Goal: Task Accomplishment & Management: Complete application form

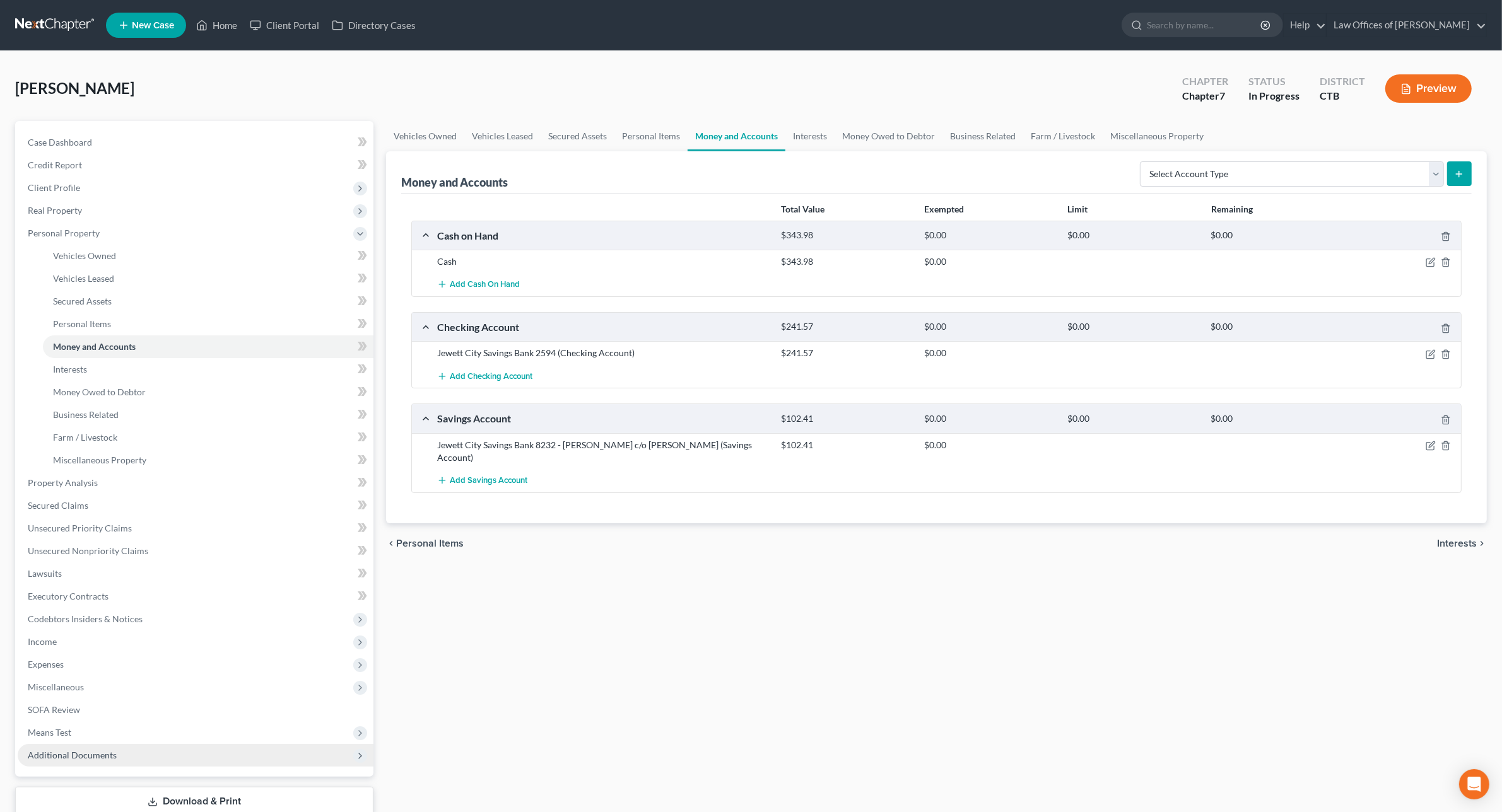
click at [92, 755] on span "Additional Documents" at bounding box center [72, 755] width 89 height 10
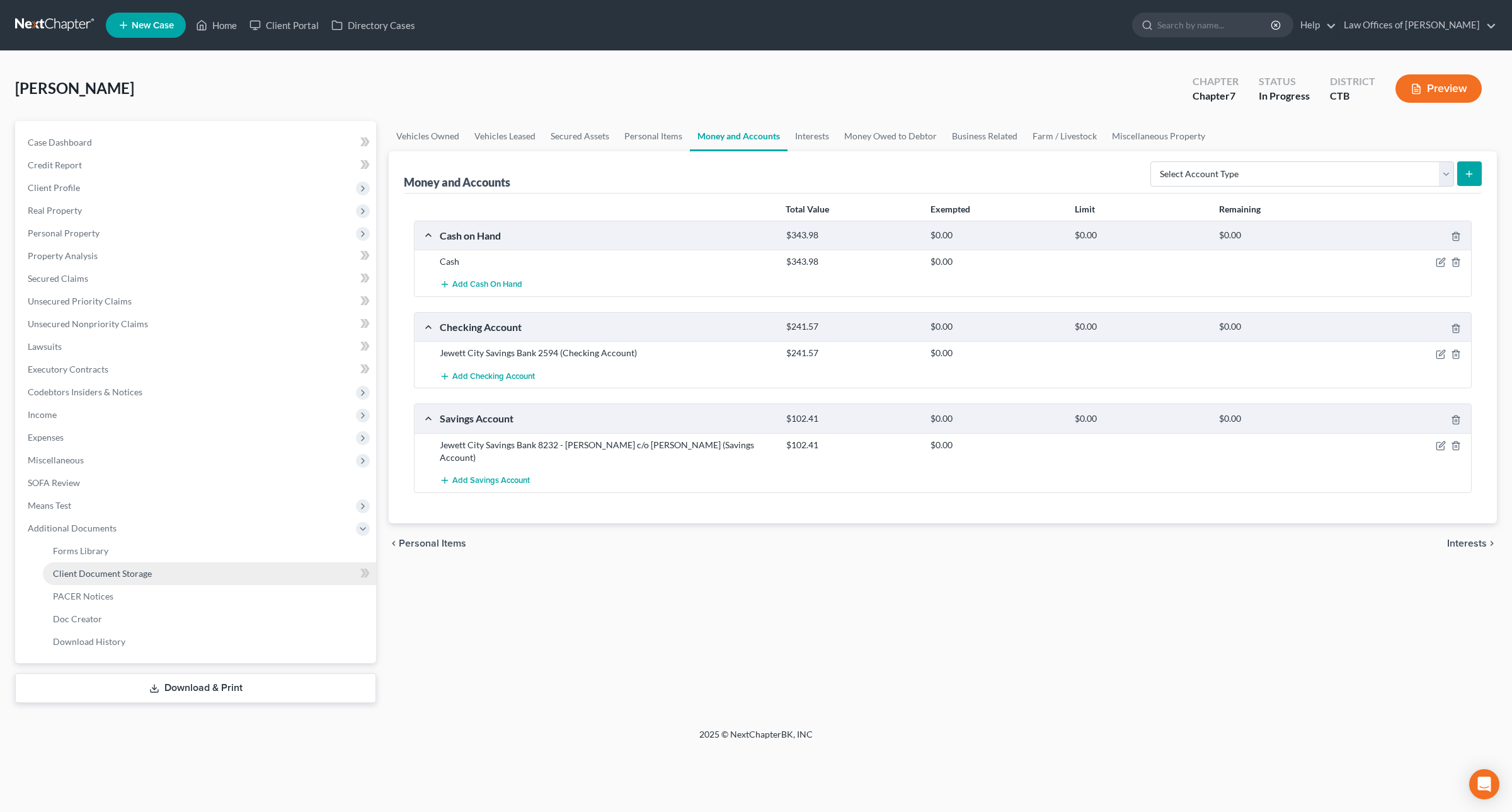
click at [95, 565] on link "Client Document Storage" at bounding box center [209, 573] width 333 height 22
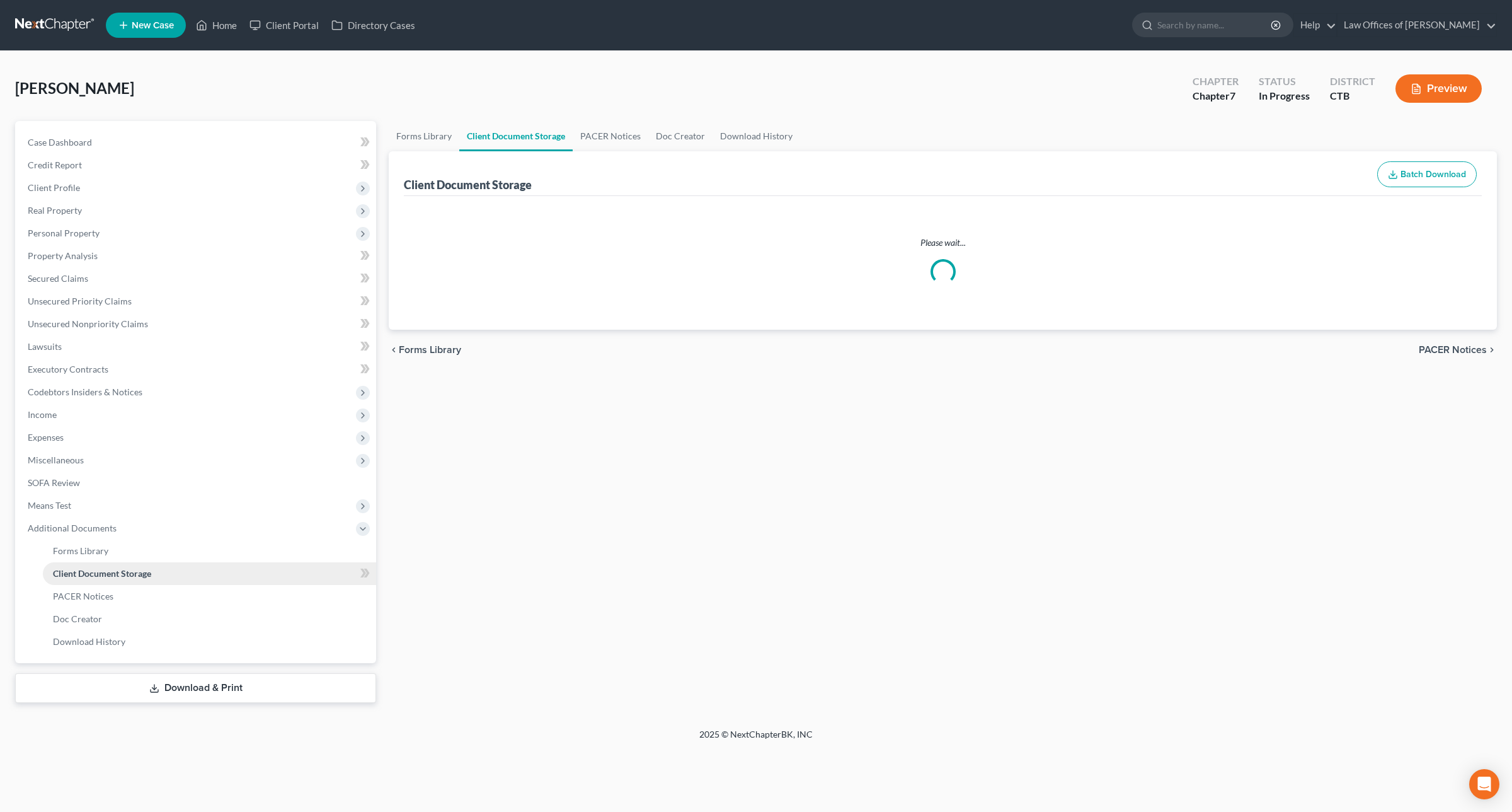
select select "0"
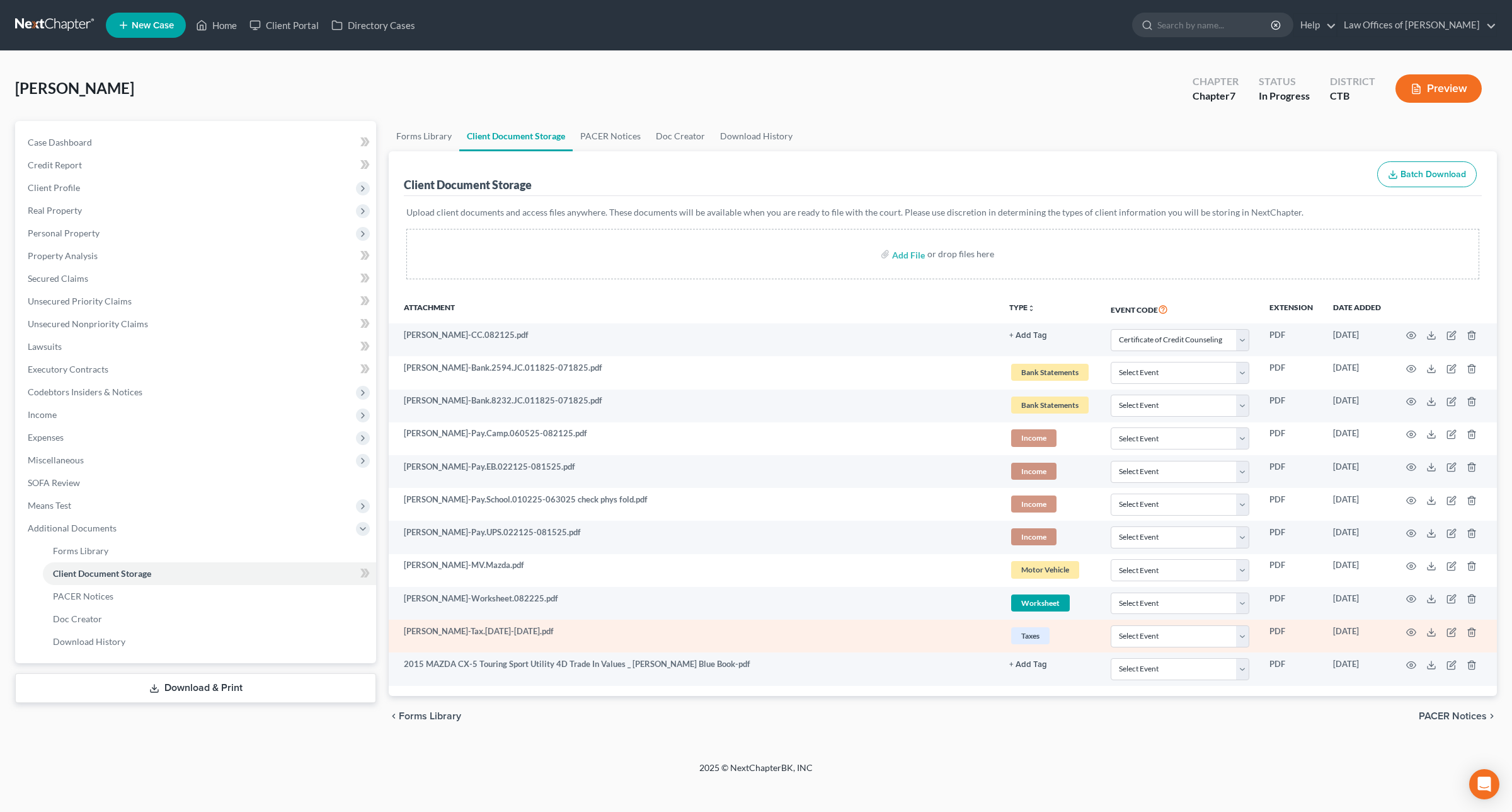
drag, startPoint x: 755, startPoint y: 706, endPoint x: 1027, endPoint y: 634, distance: 281.4
click at [1027, 634] on span "Taxes" at bounding box center [1030, 636] width 39 height 17
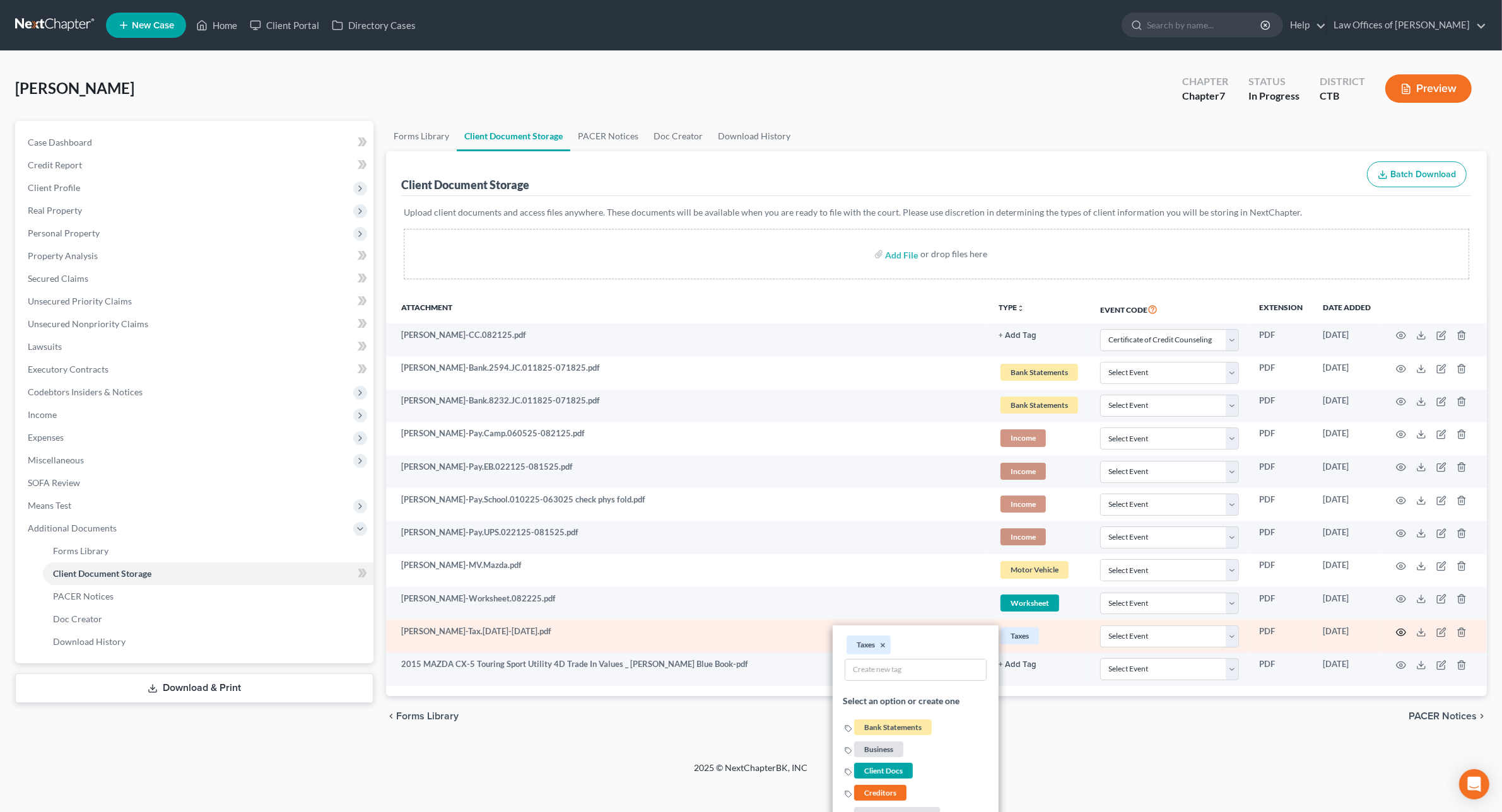
click at [1403, 634] on icon "button" at bounding box center [1401, 633] width 10 height 10
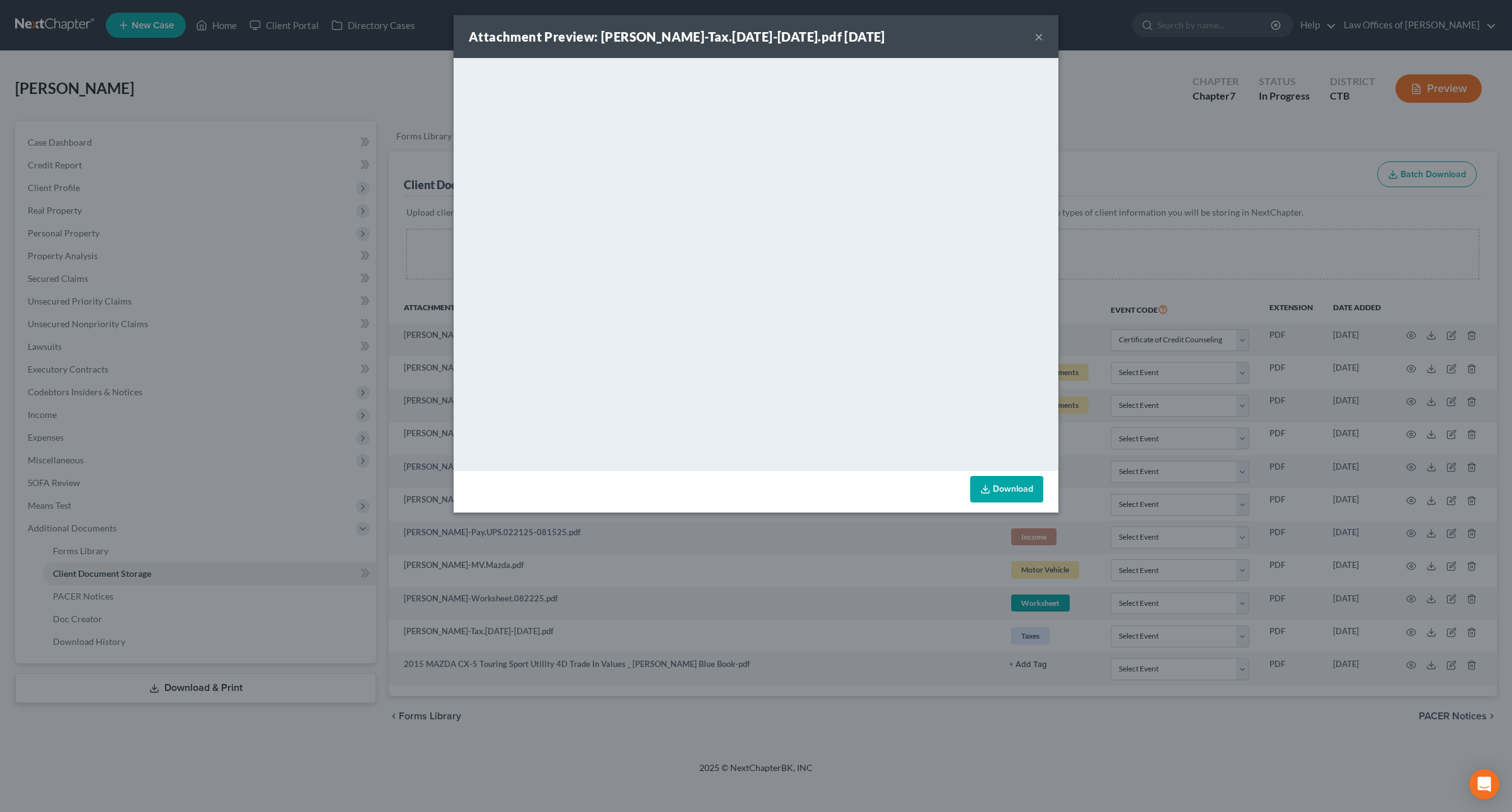
click at [1018, 497] on link "Download" at bounding box center [1006, 489] width 73 height 27
click at [1042, 39] on button "×" at bounding box center [1039, 37] width 9 height 16
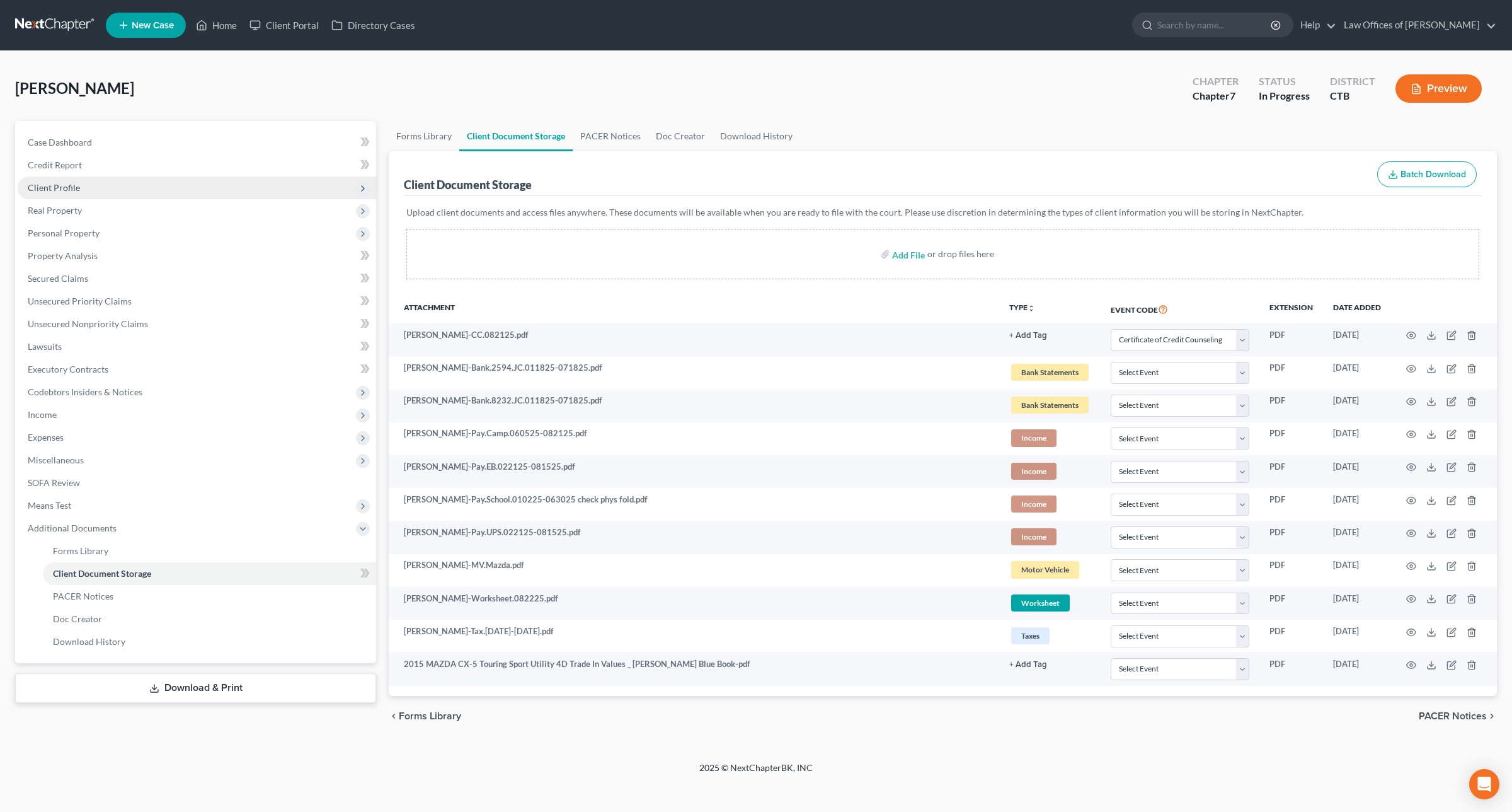
click at [78, 183] on span "Client Profile" at bounding box center [196, 188] width 358 height 22
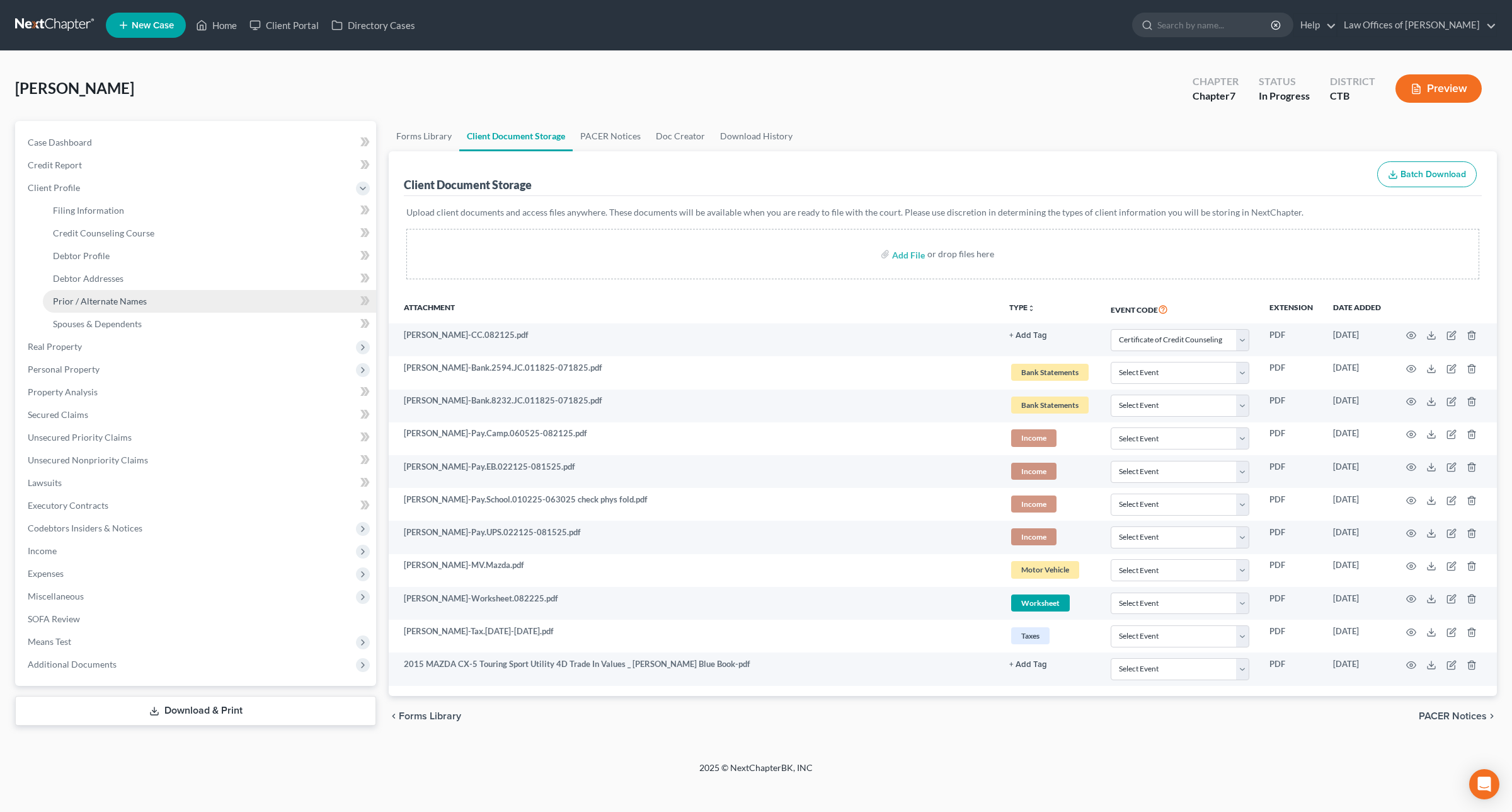
click at [136, 301] on span "Prior / Alternate Names" at bounding box center [99, 301] width 94 height 10
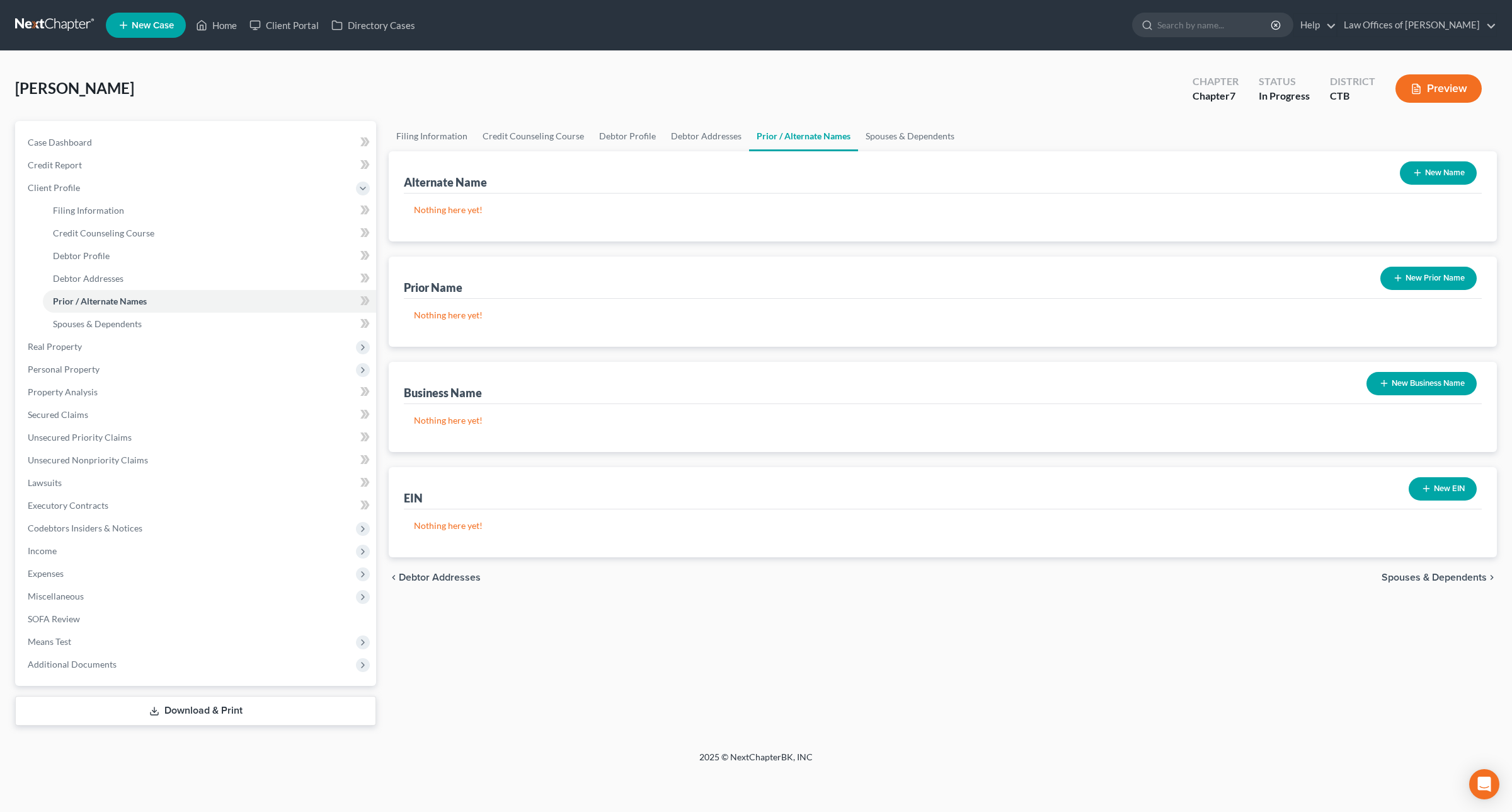
click at [1426, 276] on button "New Prior Name" at bounding box center [1429, 278] width 96 height 23
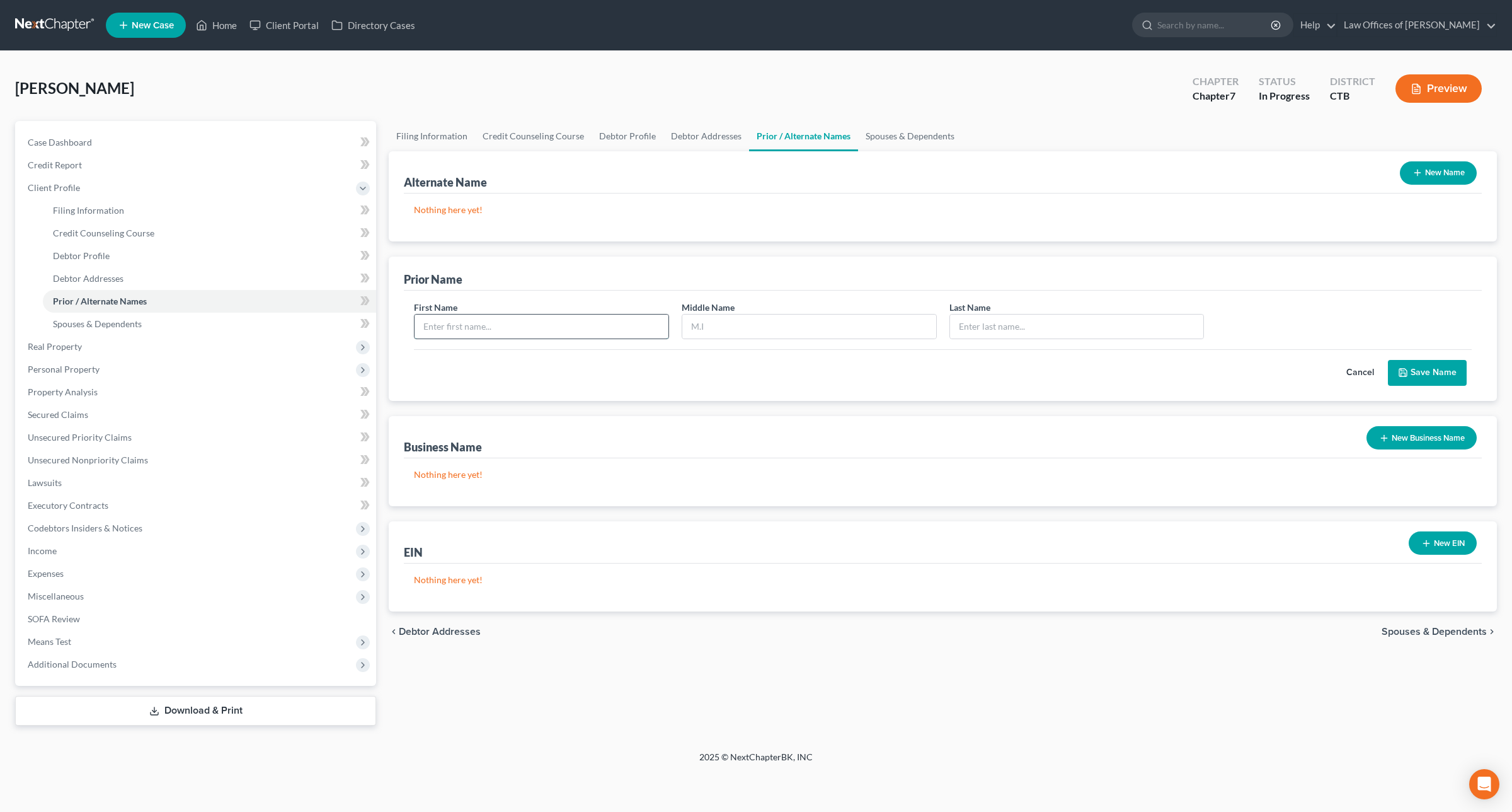
click at [595, 325] on input "text" at bounding box center [541, 327] width 254 height 24
type input "Danielle"
click at [800, 330] on input "text" at bounding box center [809, 327] width 254 height 24
type input "M"
click at [1041, 328] on input "text" at bounding box center [1077, 327] width 254 height 24
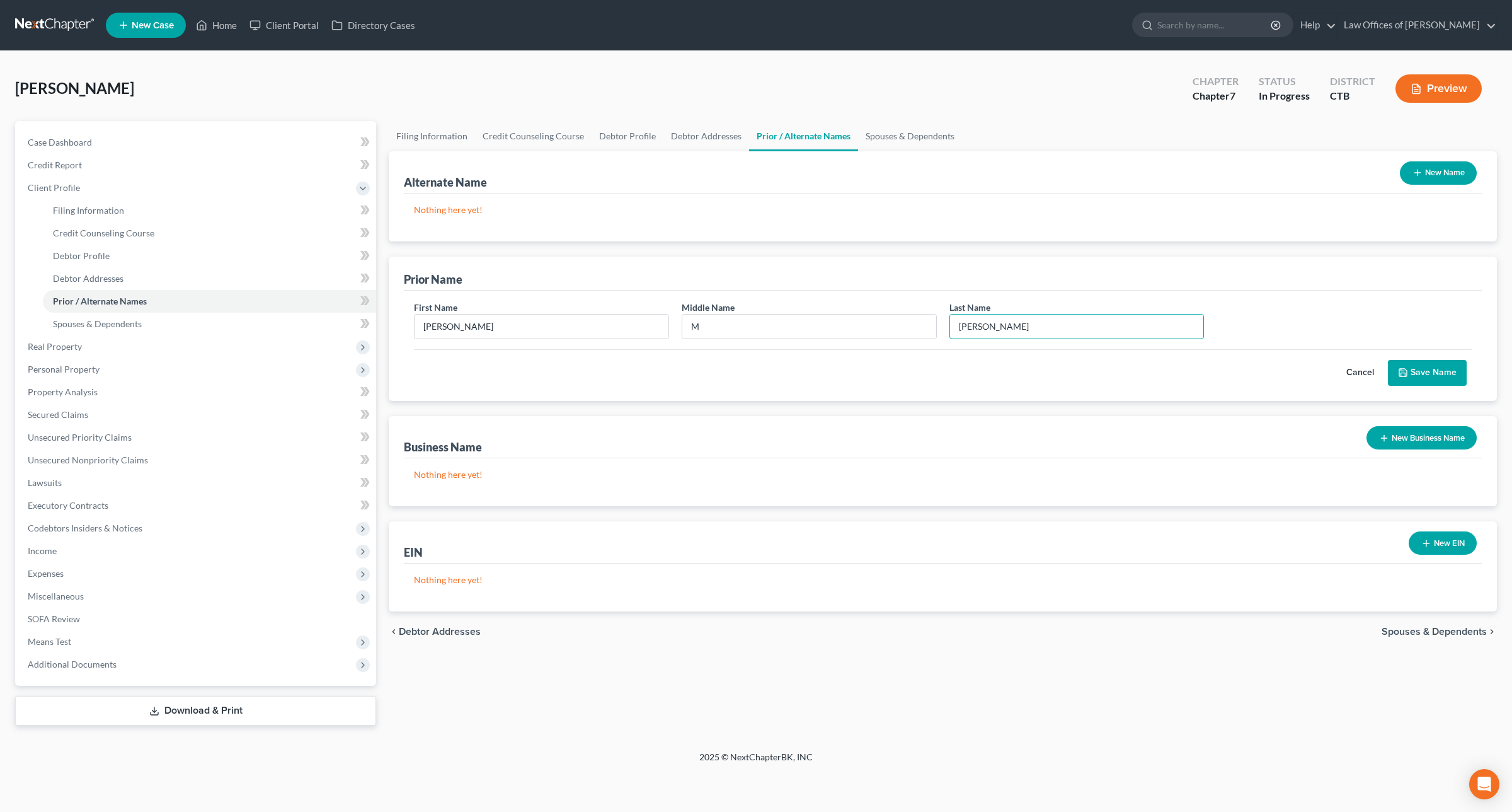
type input "Denomme"
click at [1451, 377] on button "Save Name" at bounding box center [1427, 373] width 78 height 27
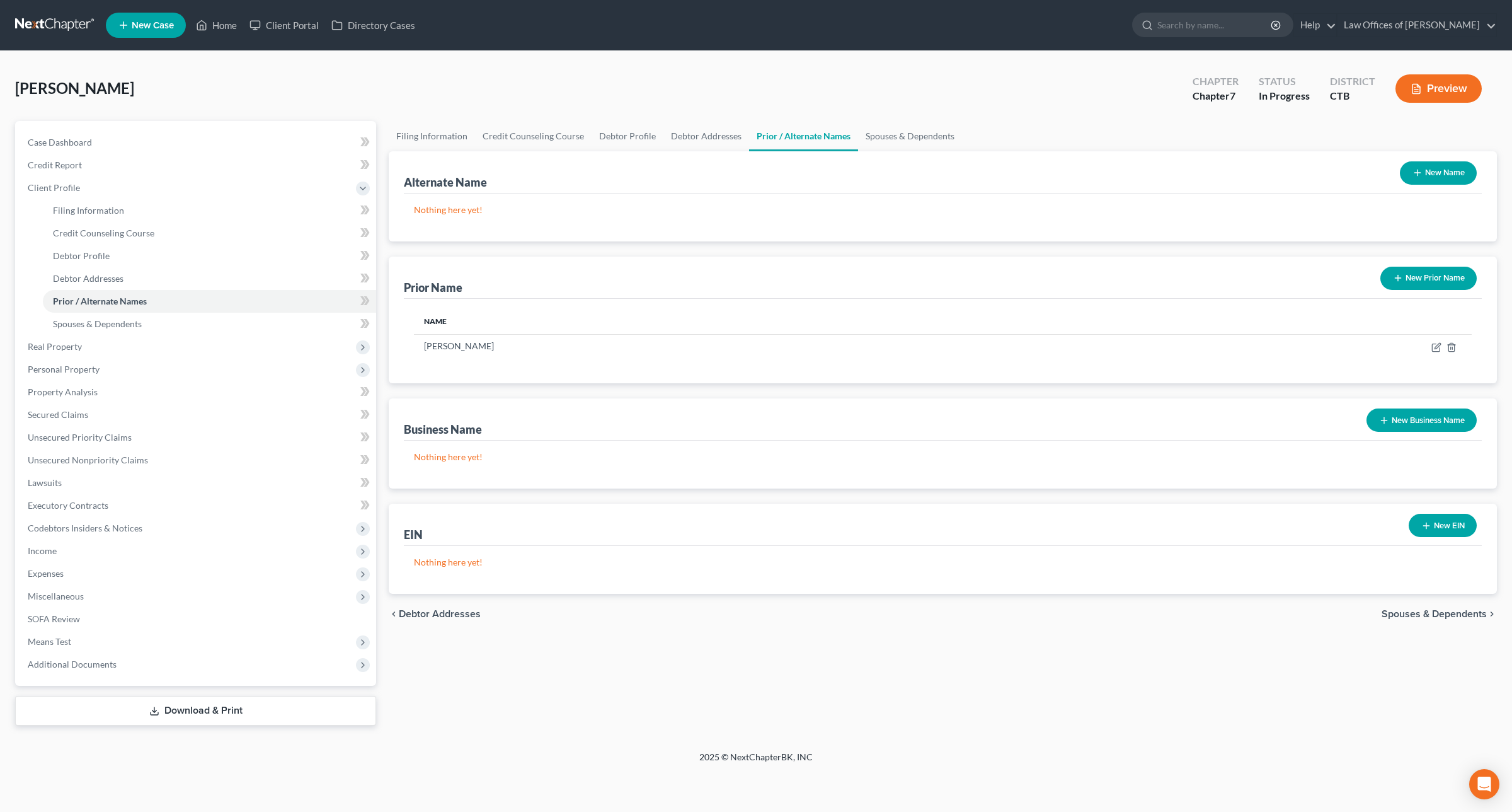
click at [1042, 114] on div "Worden, Danielle Upgraded Chapter Chapter 7 Status In Progress District CTB Pre…" at bounding box center [756, 94] width 1482 height 55
click at [99, 664] on span "Additional Documents" at bounding box center [72, 664] width 89 height 10
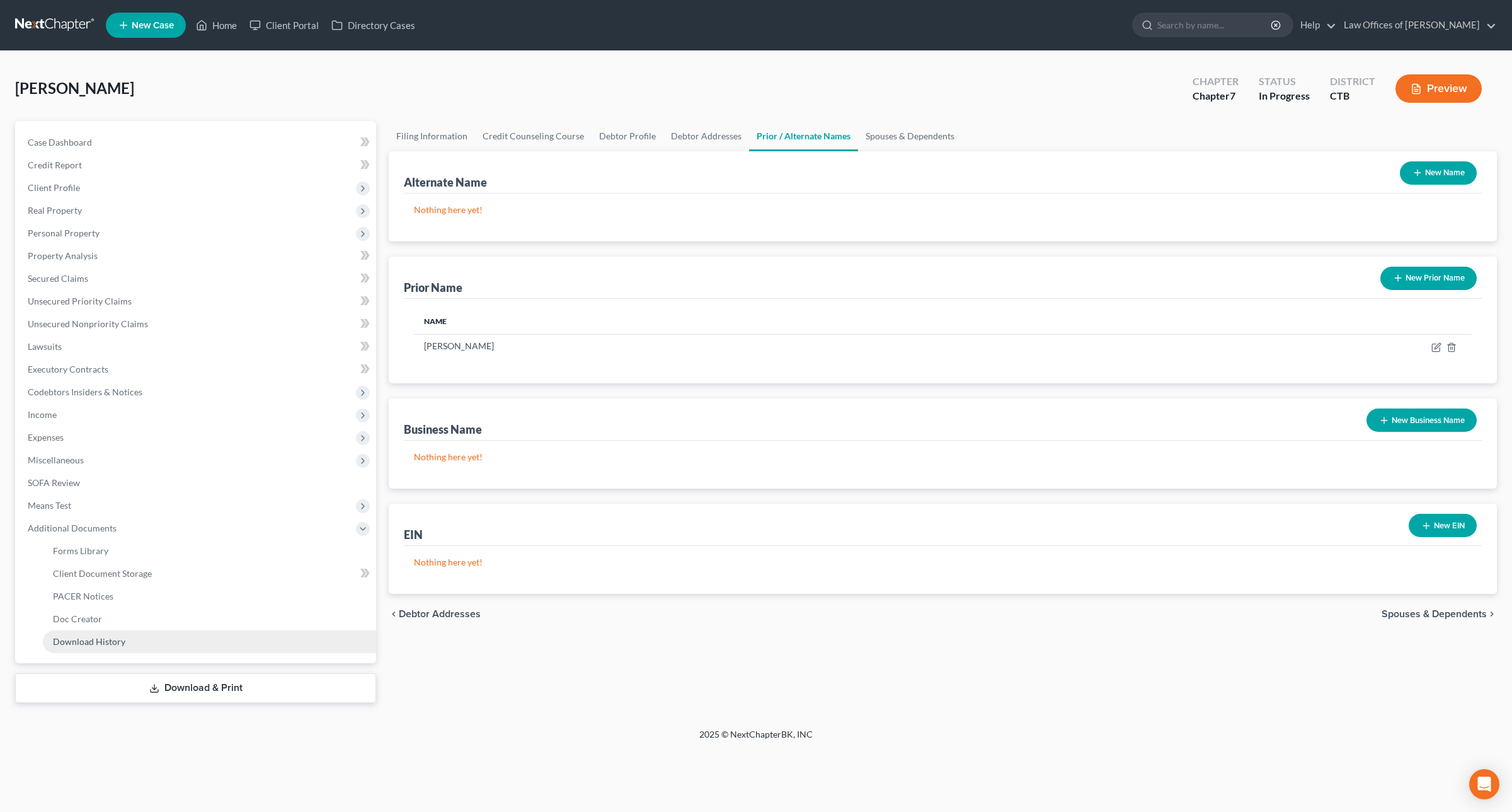
click at [109, 637] on span "Download History" at bounding box center [89, 641] width 72 height 10
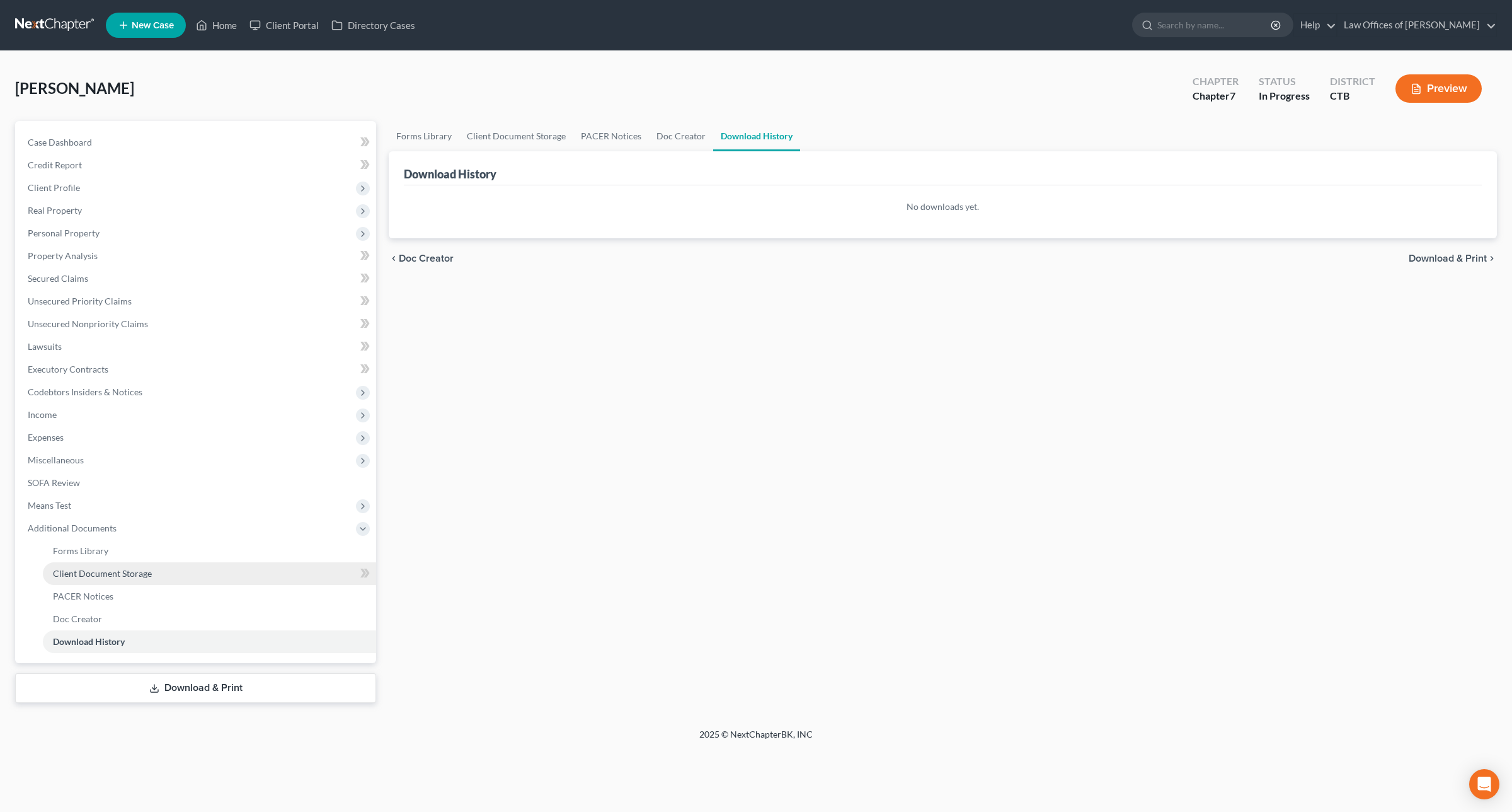
click at [117, 576] on span "Client Document Storage" at bounding box center [102, 573] width 99 height 10
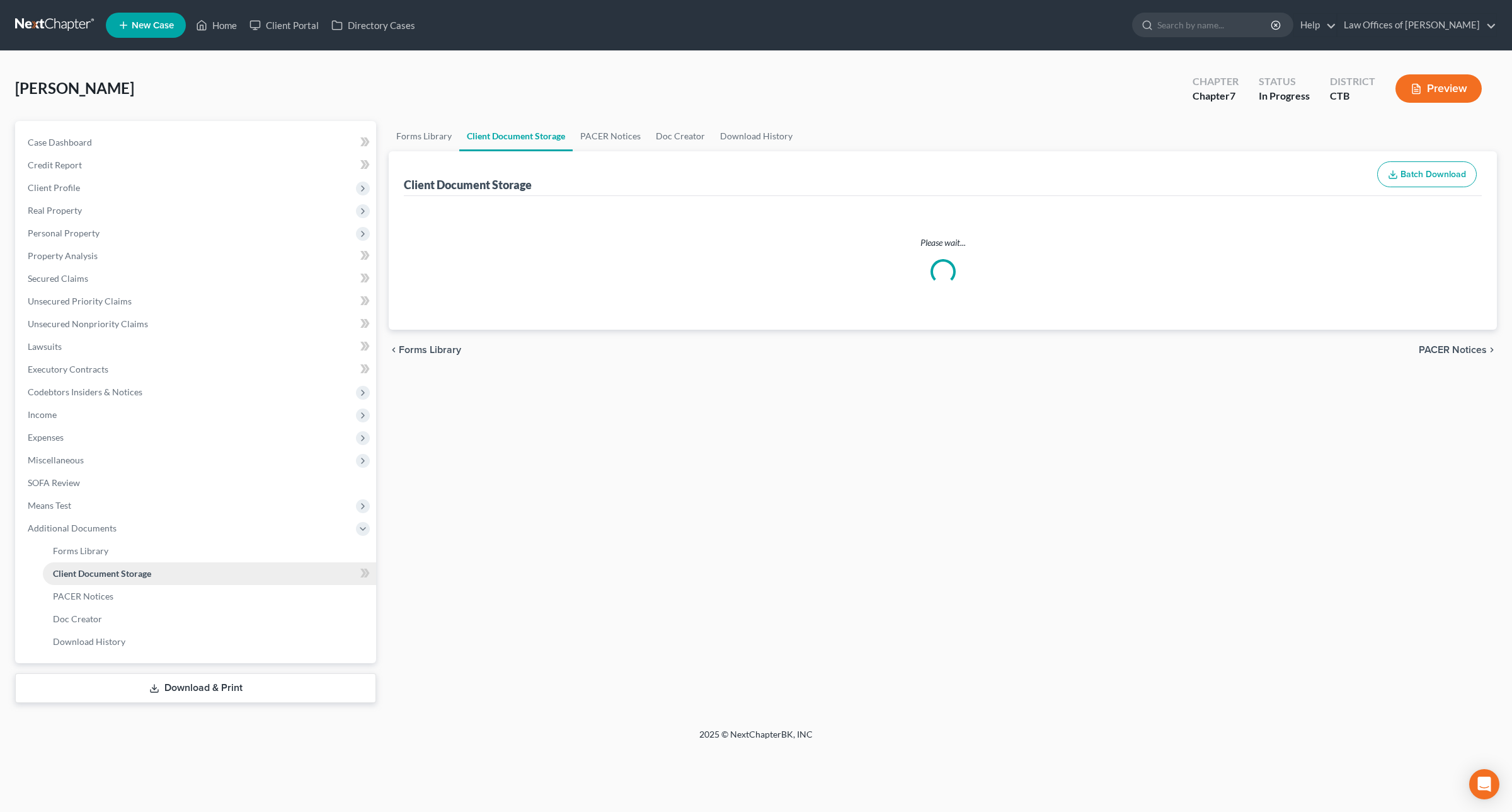
select select "0"
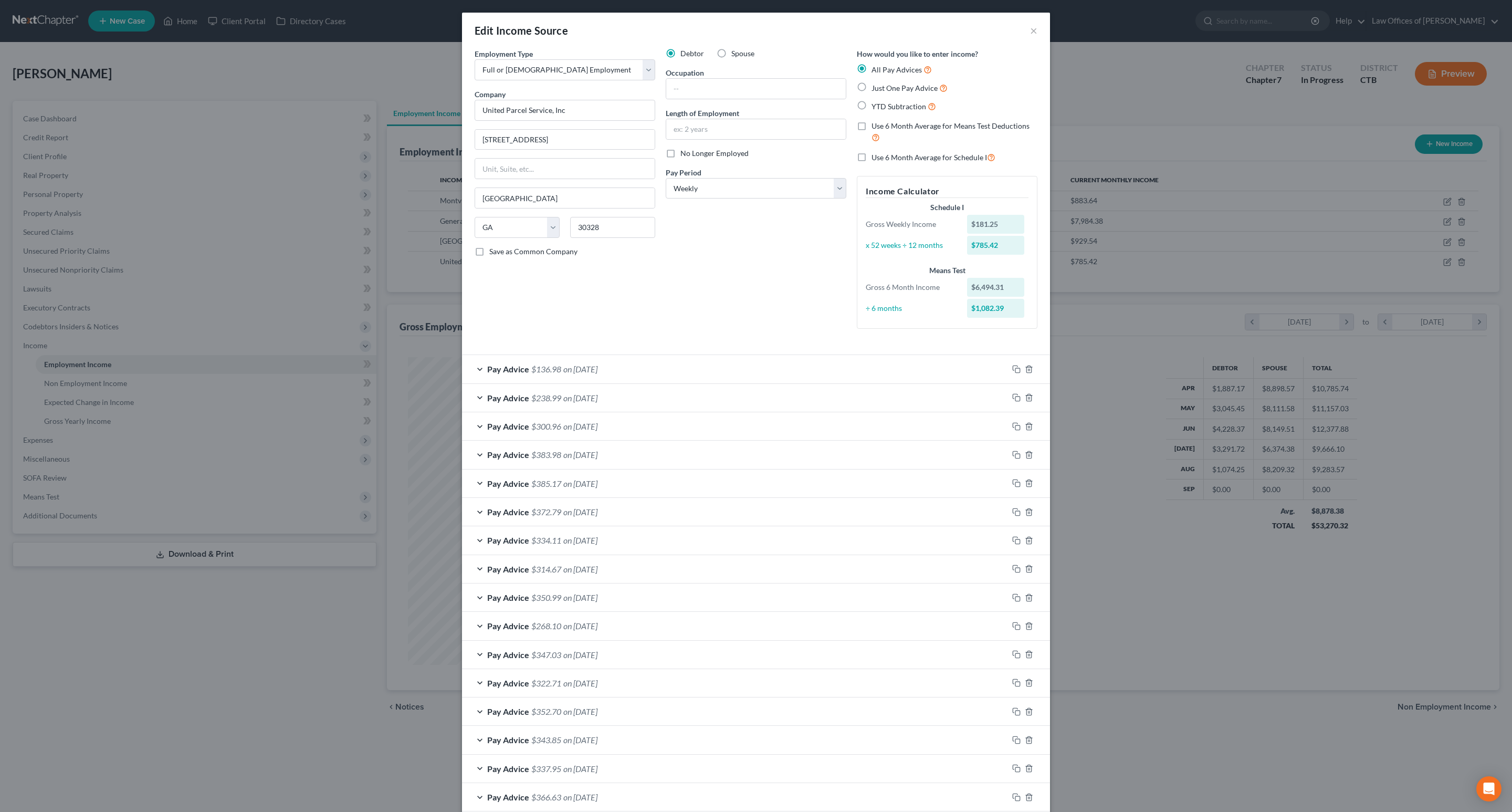
select select "0"
select select "10"
select select "3"
click at [1030, 30] on button "×" at bounding box center [1033, 31] width 7 height 13
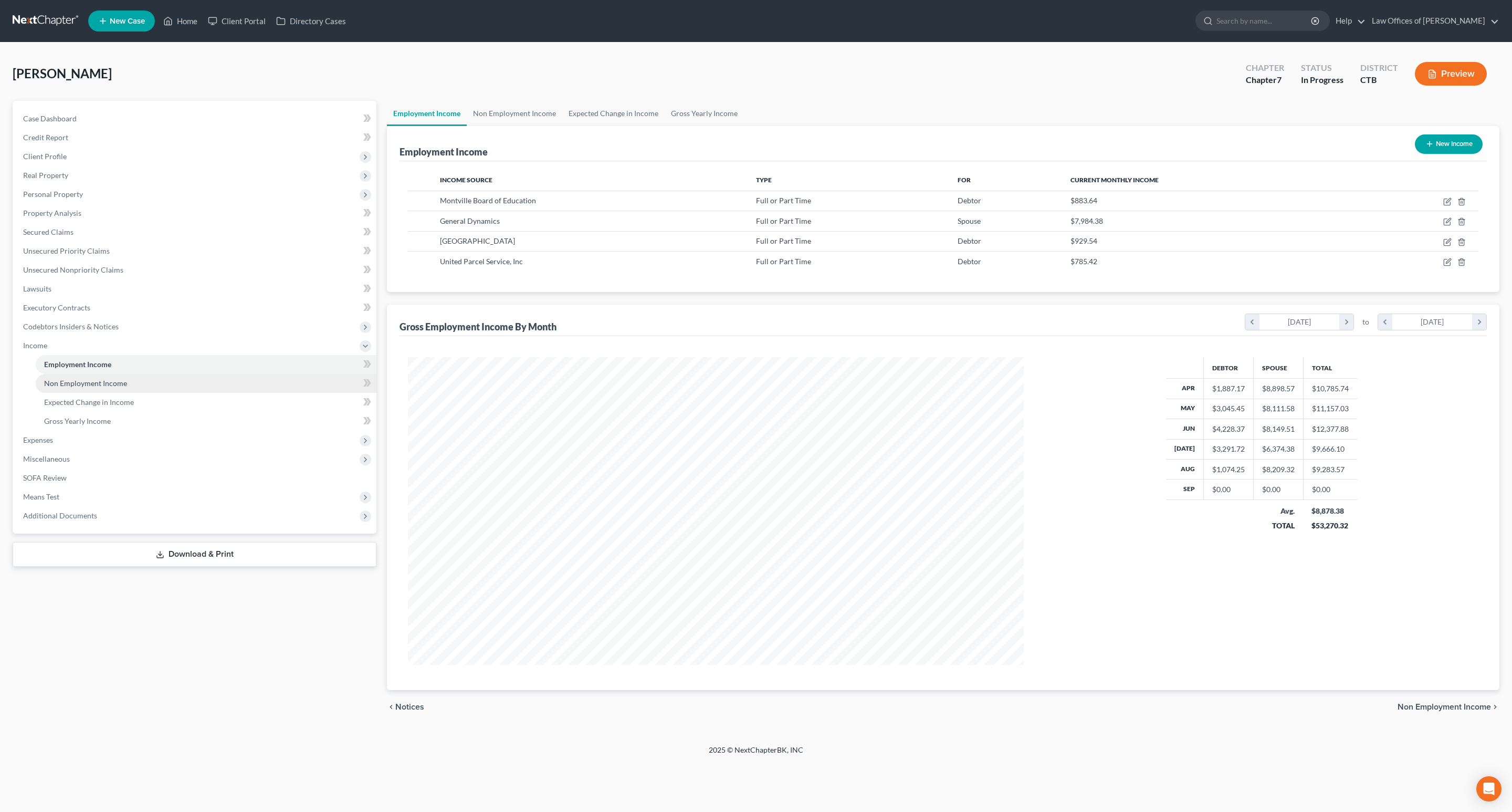
click at [117, 386] on span "Non Employment Income" at bounding box center [85, 383] width 83 height 9
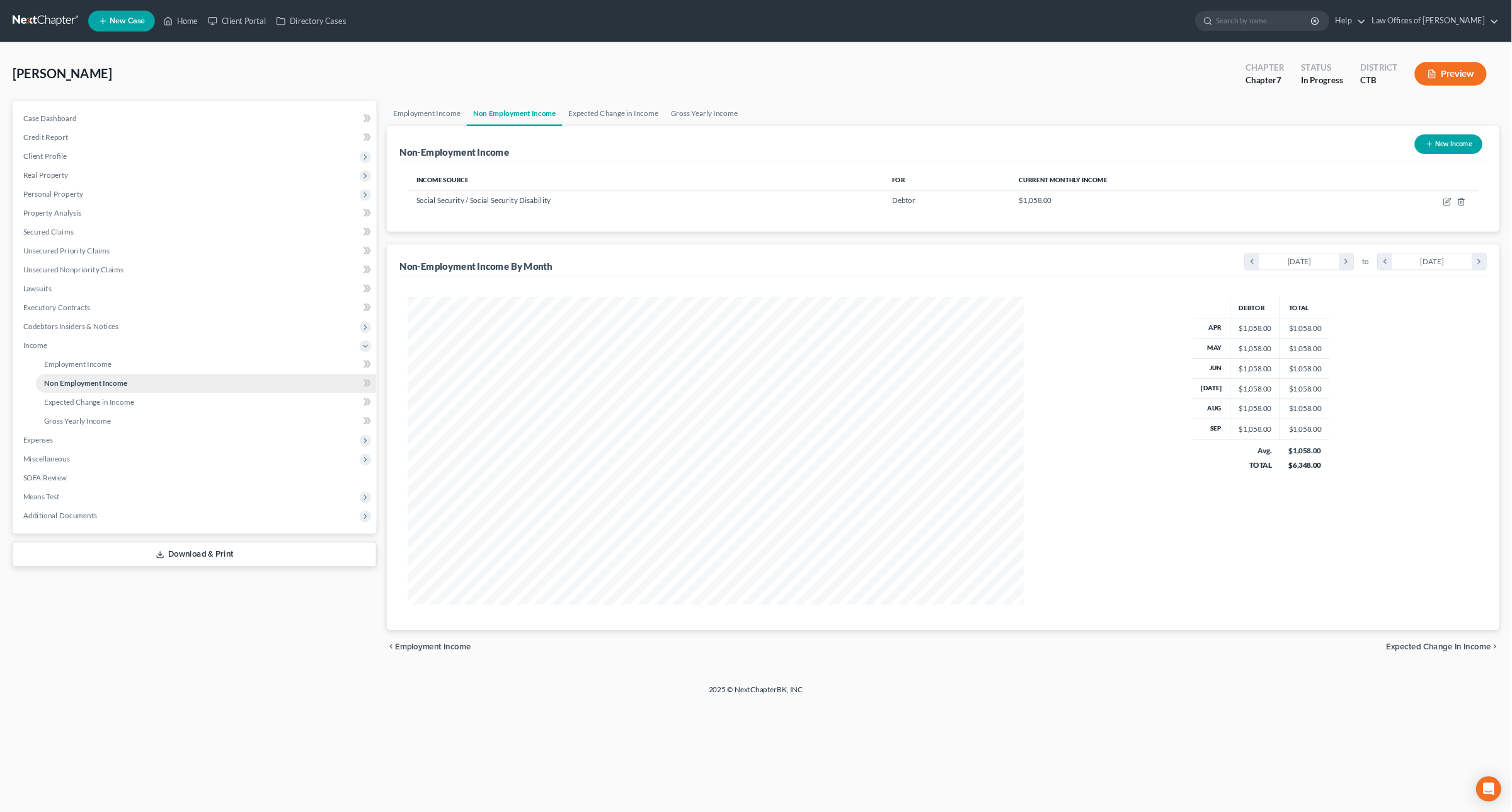
scroll to position [369, 764]
click at [1, 632] on div "[PERSON_NAME] Upgraded Chapter Chapter 7 Status In Progress District CTB Previe…" at bounding box center [907, 436] width 1815 height 771
click at [62, 528] on span "Expenses" at bounding box center [46, 528] width 36 height 10
click at [68, 458] on span "Home" at bounding box center [65, 459] width 24 height 10
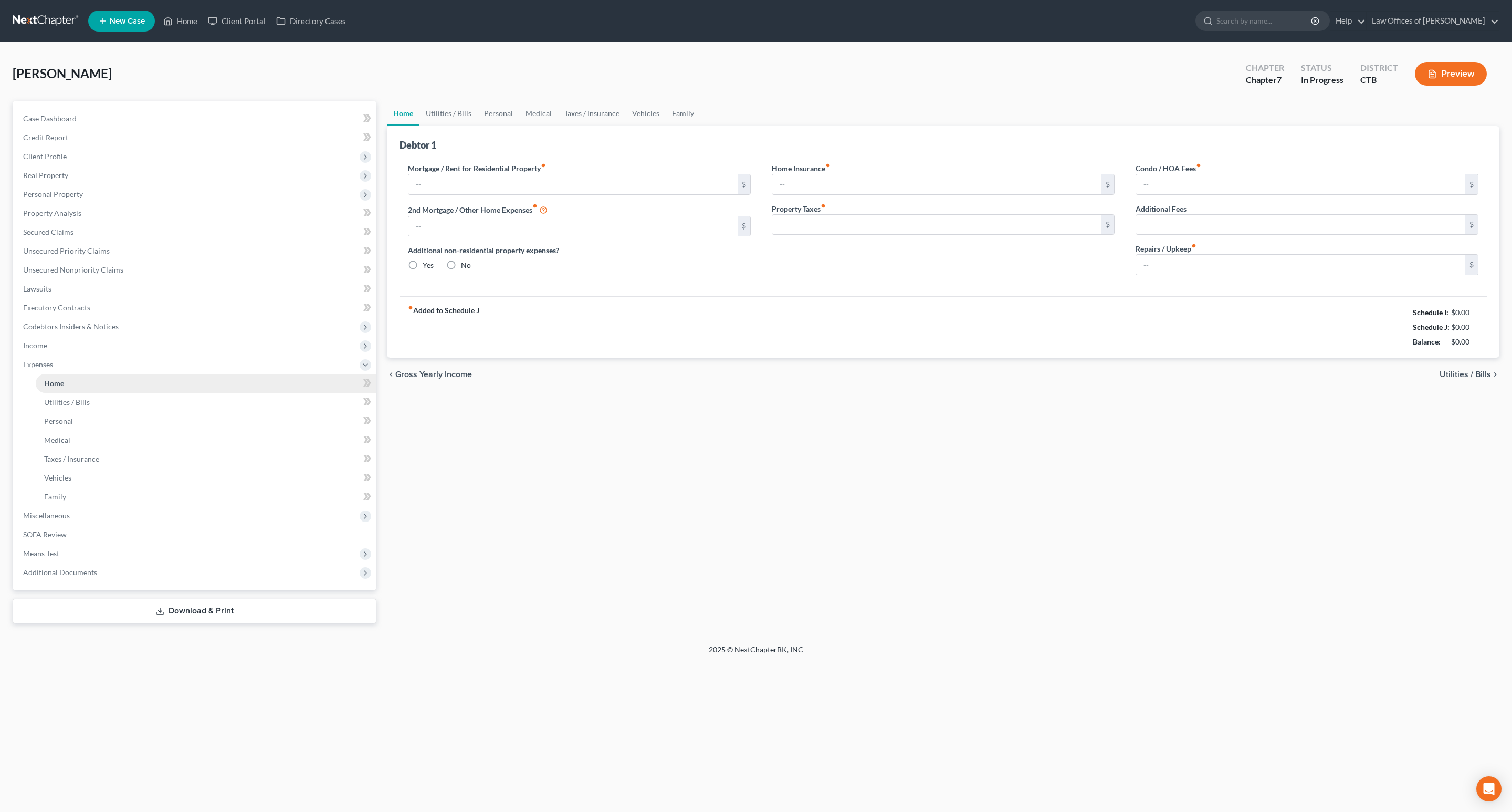
type input "1,887.17"
type input "0.00"
radio input "true"
type input "0.00"
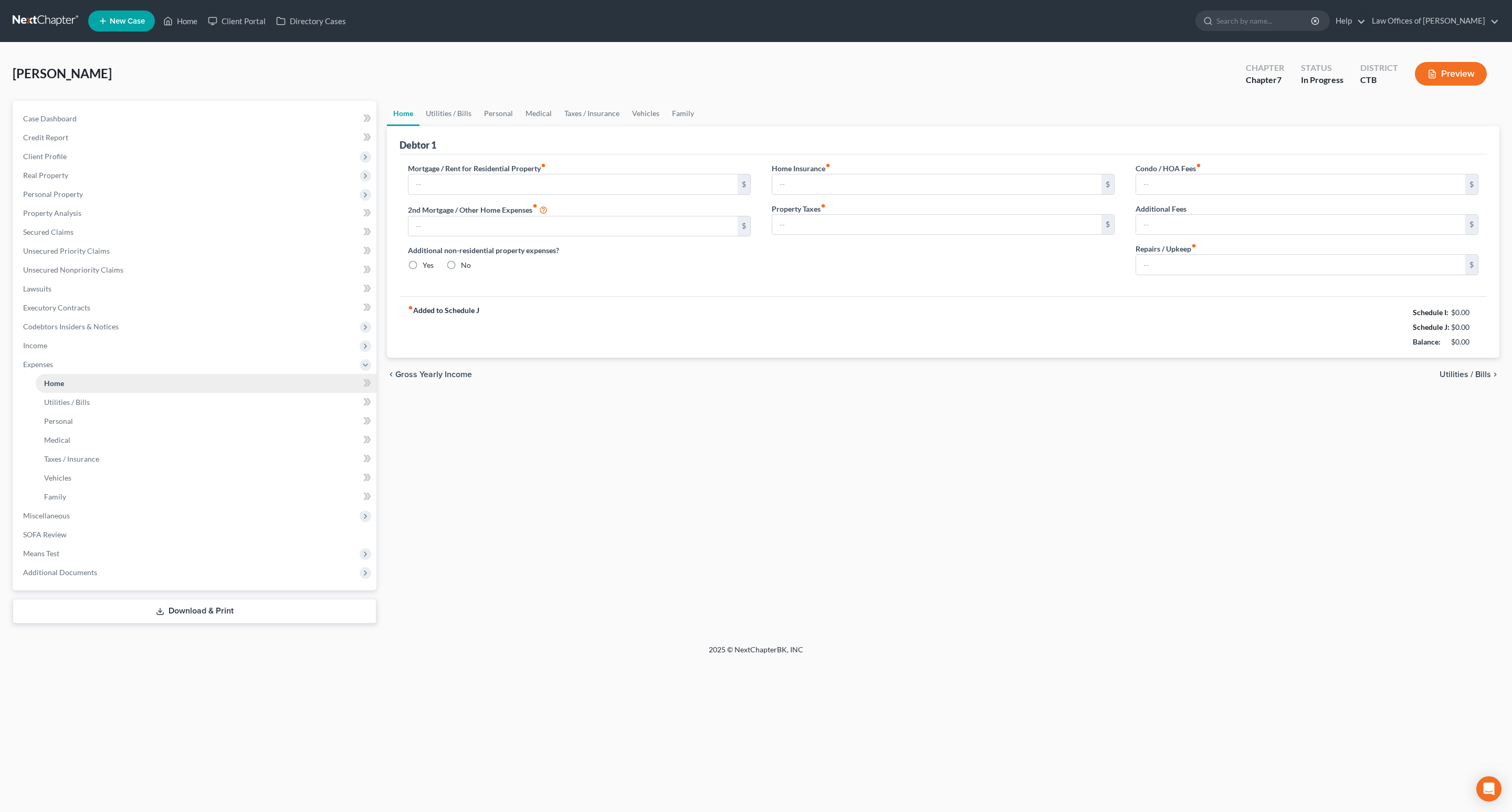
type input "0.00"
click at [57, 381] on span "Home" at bounding box center [54, 383] width 20 height 9
click at [46, 343] on span "Income" at bounding box center [35, 345] width 24 height 9
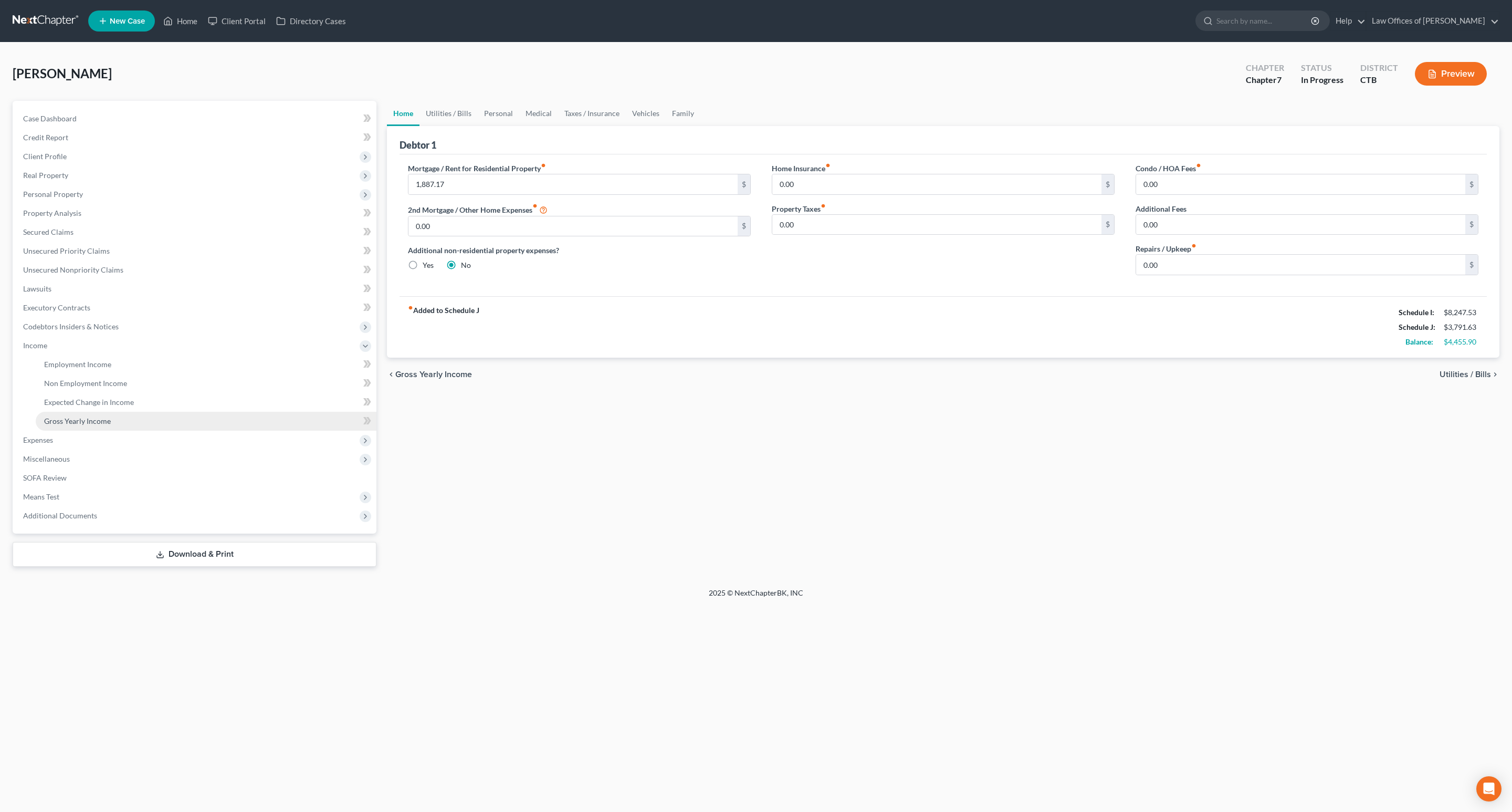
click at [107, 419] on span "Gross Yearly Income" at bounding box center [77, 421] width 67 height 9
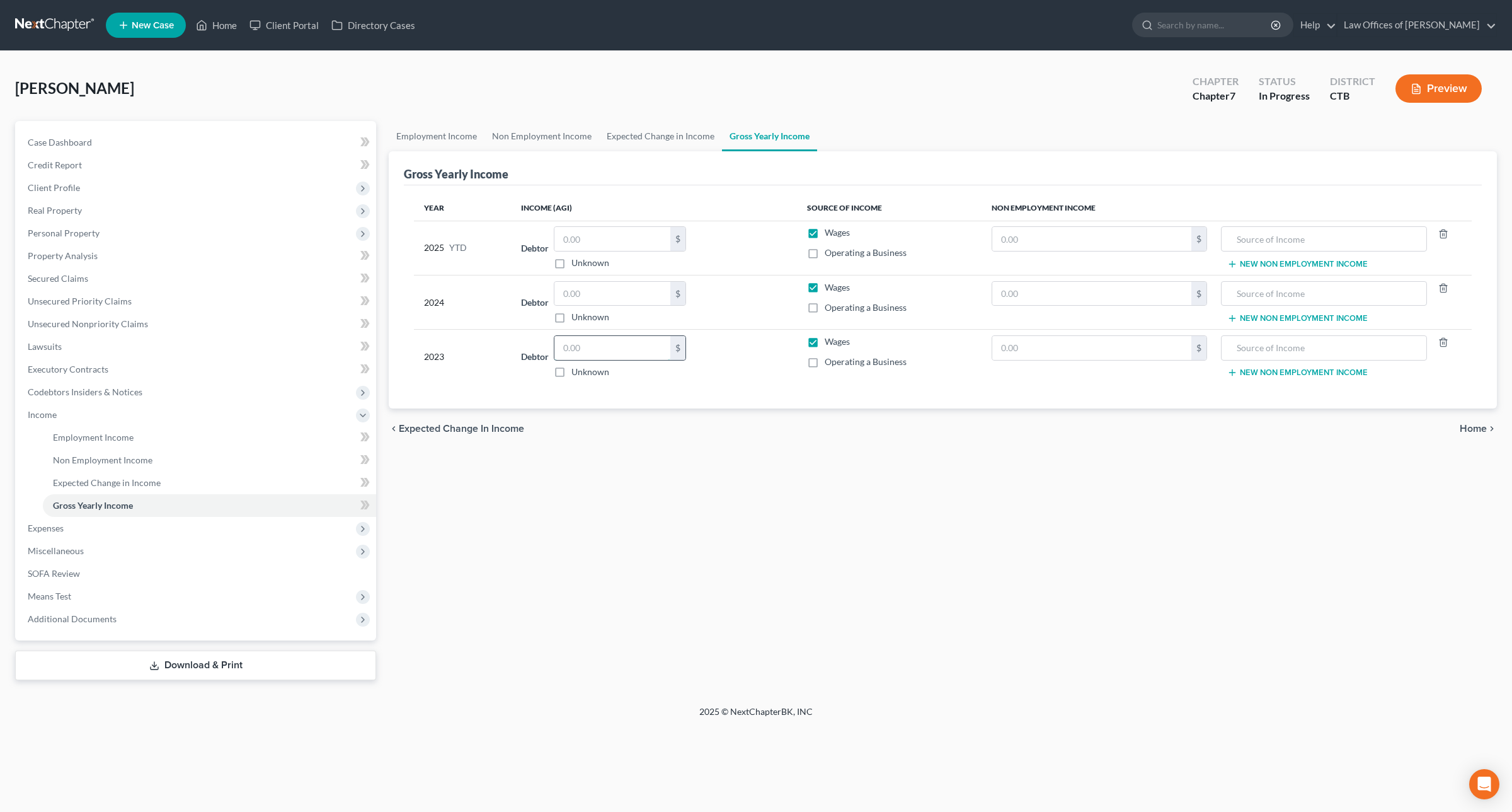
click at [619, 340] on input "text" at bounding box center [613, 348] width 116 height 24
click at [594, 584] on div "Employment Income Non Employment Income Expected Change in Income Gross Yearly …" at bounding box center [943, 400] width 1121 height 559
